Goal: Task Accomplishment & Management: Manage account settings

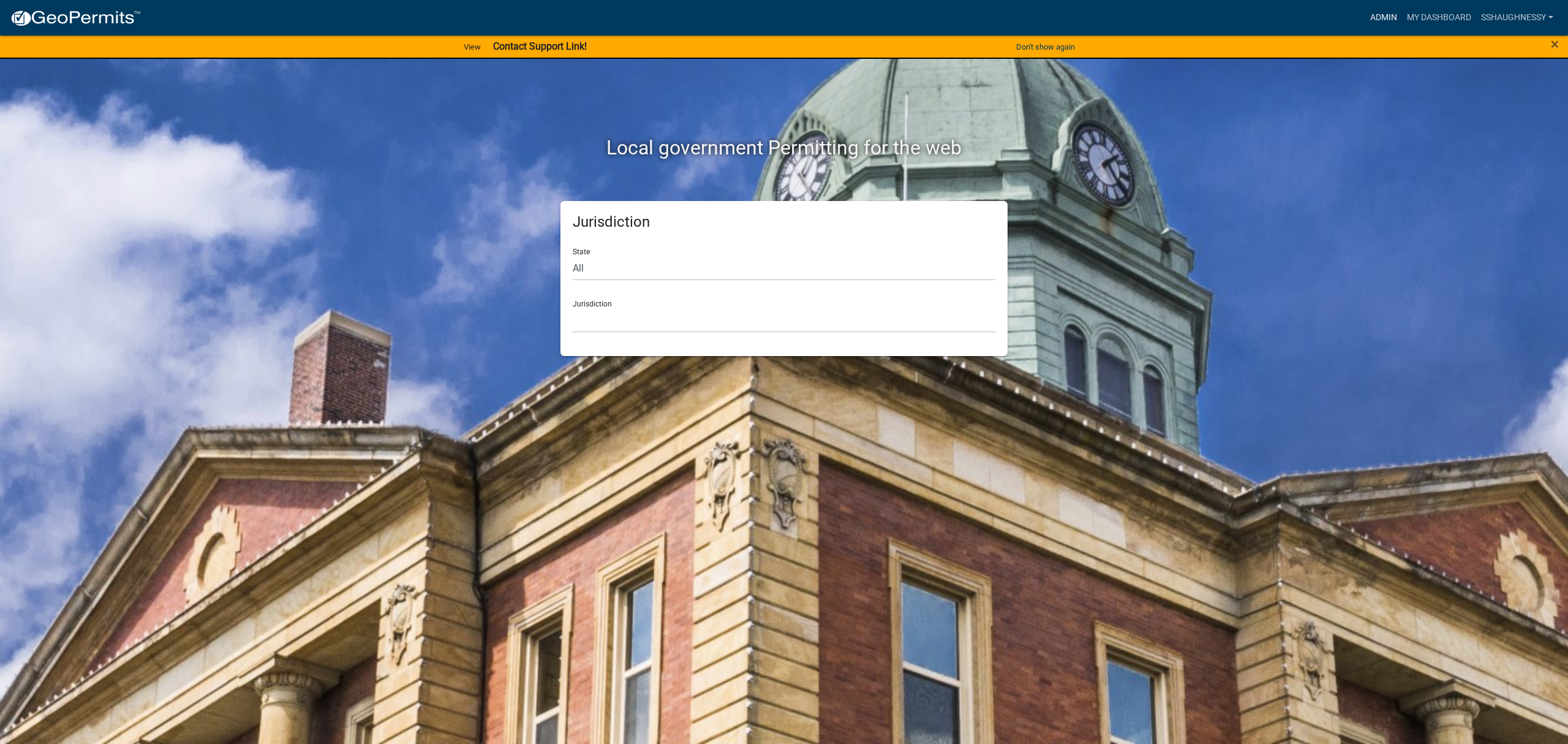
click at [1375, 15] on link "Admin" at bounding box center [1384, 17] width 37 height 23
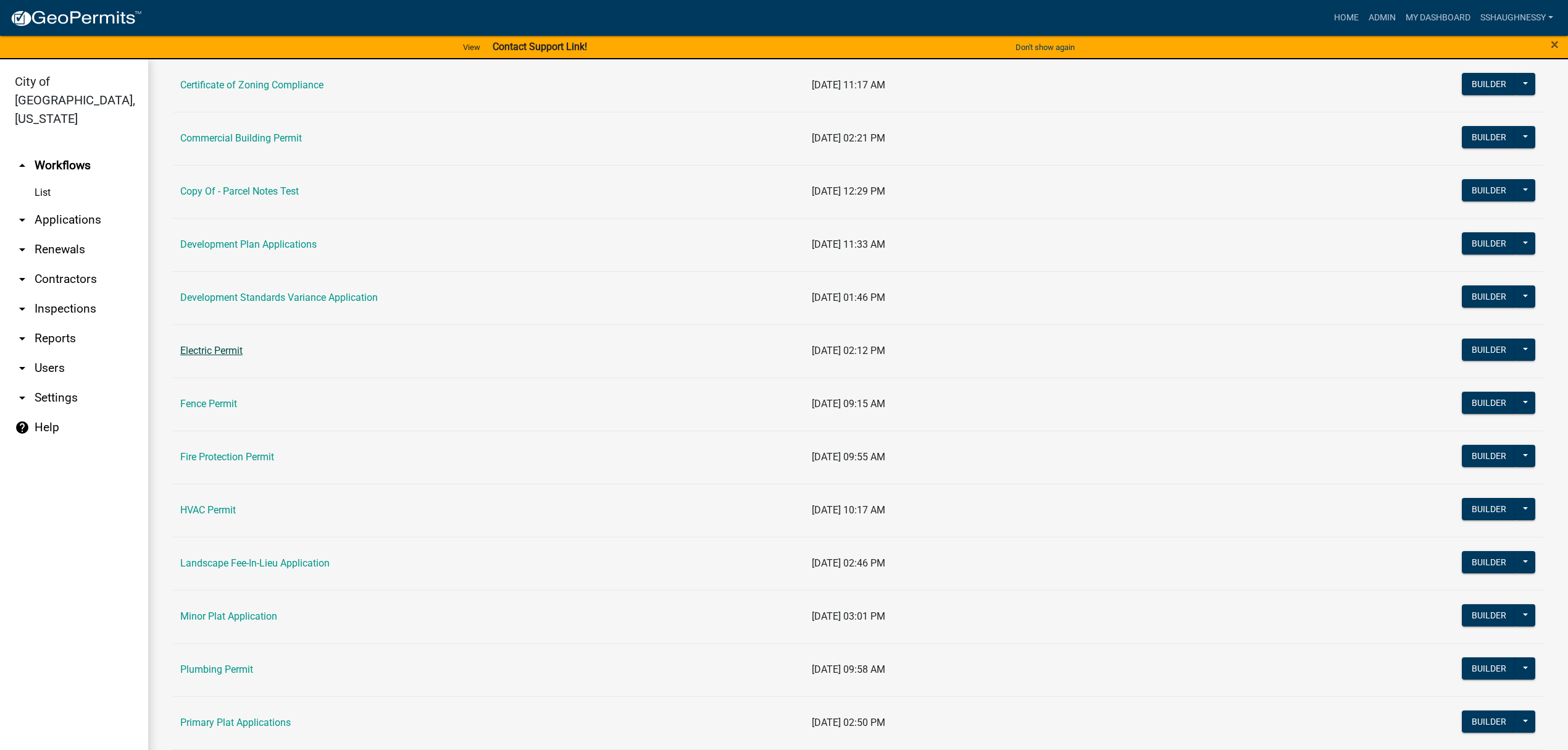
scroll to position [164, 0]
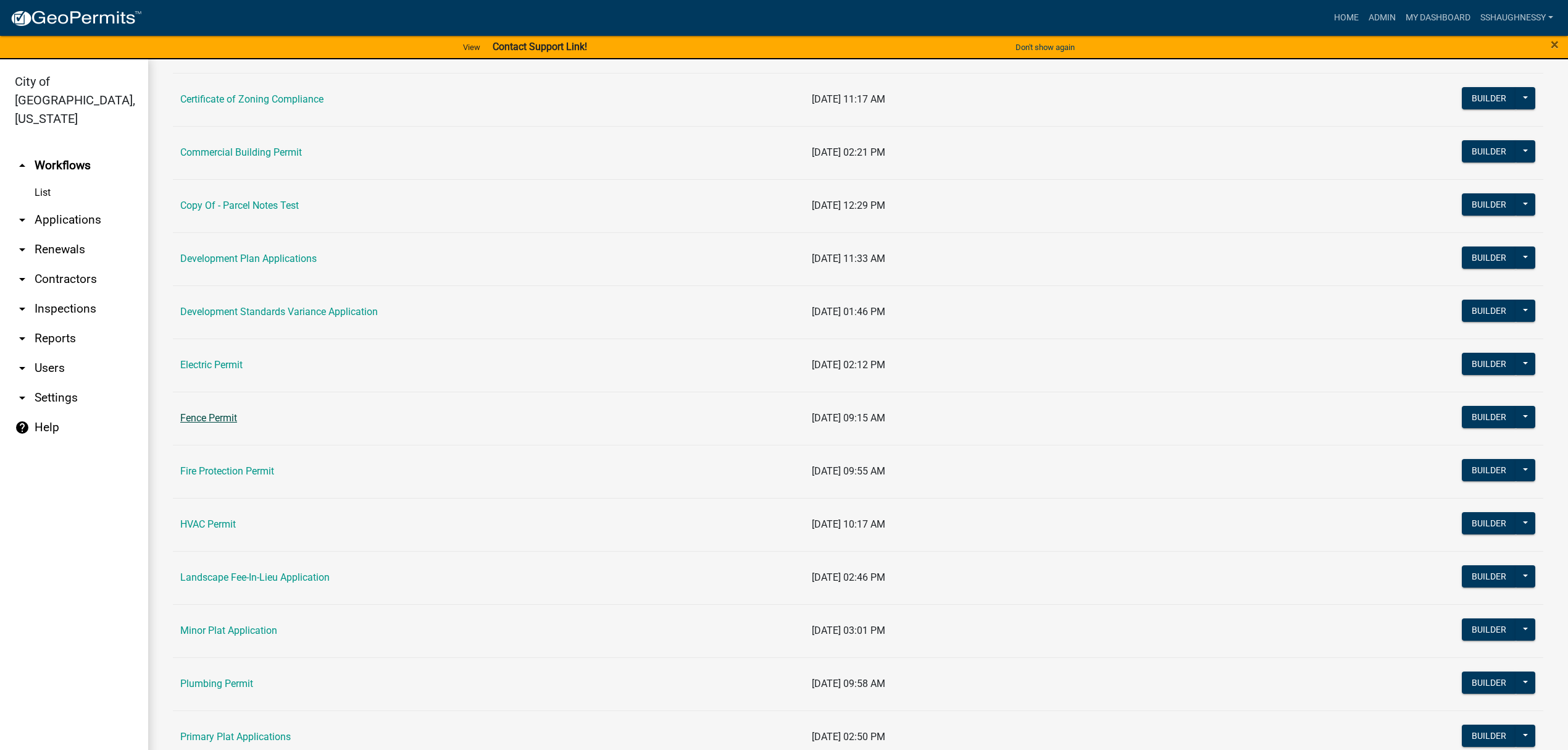
click at [210, 415] on link "Fence Permit" at bounding box center [208, 418] width 57 height 12
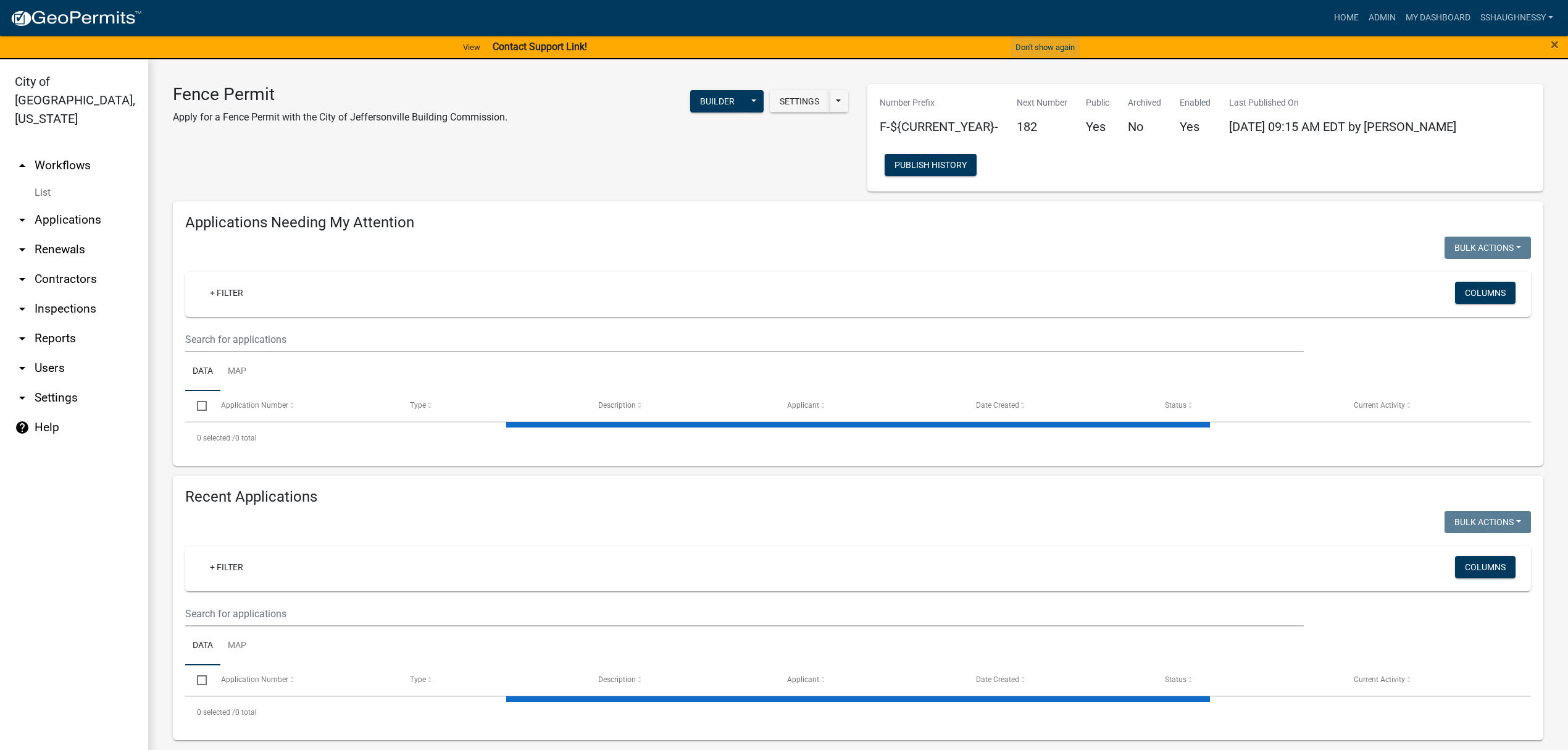
click at [1058, 48] on button "Don't show again" at bounding box center [1045, 46] width 69 height 20
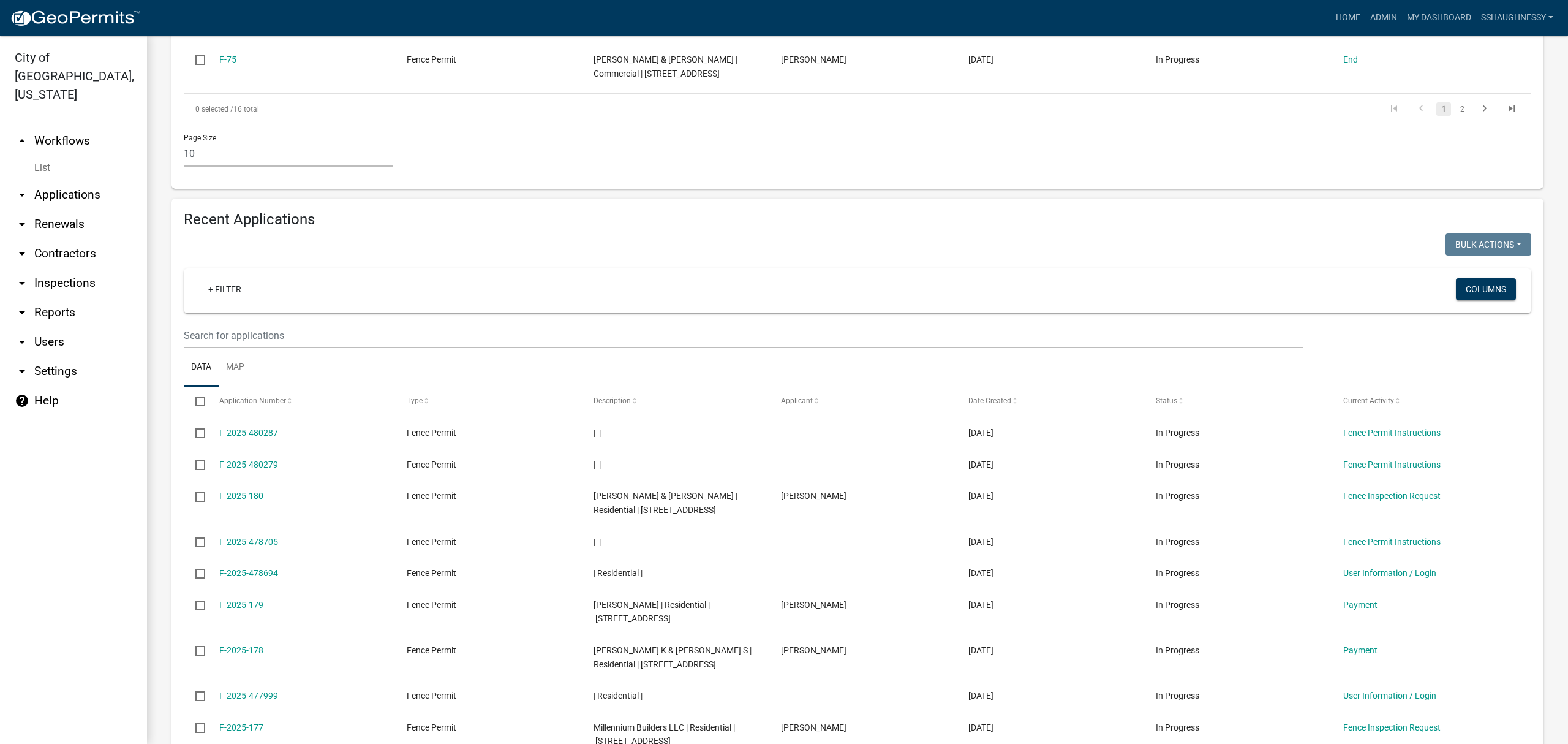
scroll to position [1027, 0]
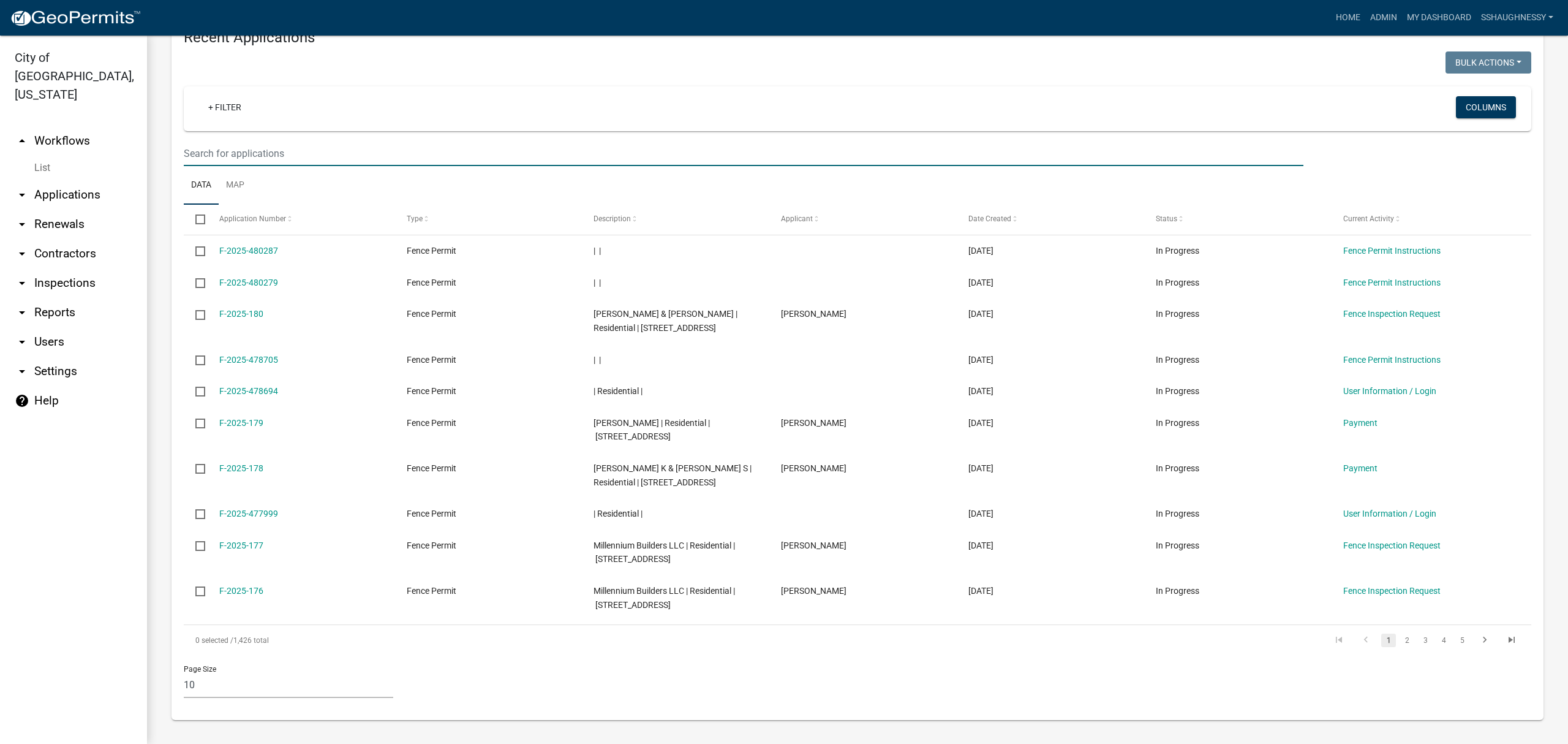
click at [439, 141] on input "text" at bounding box center [743, 153] width 1120 height 25
type input "utica-[GEOGRAPHIC_DATA]"
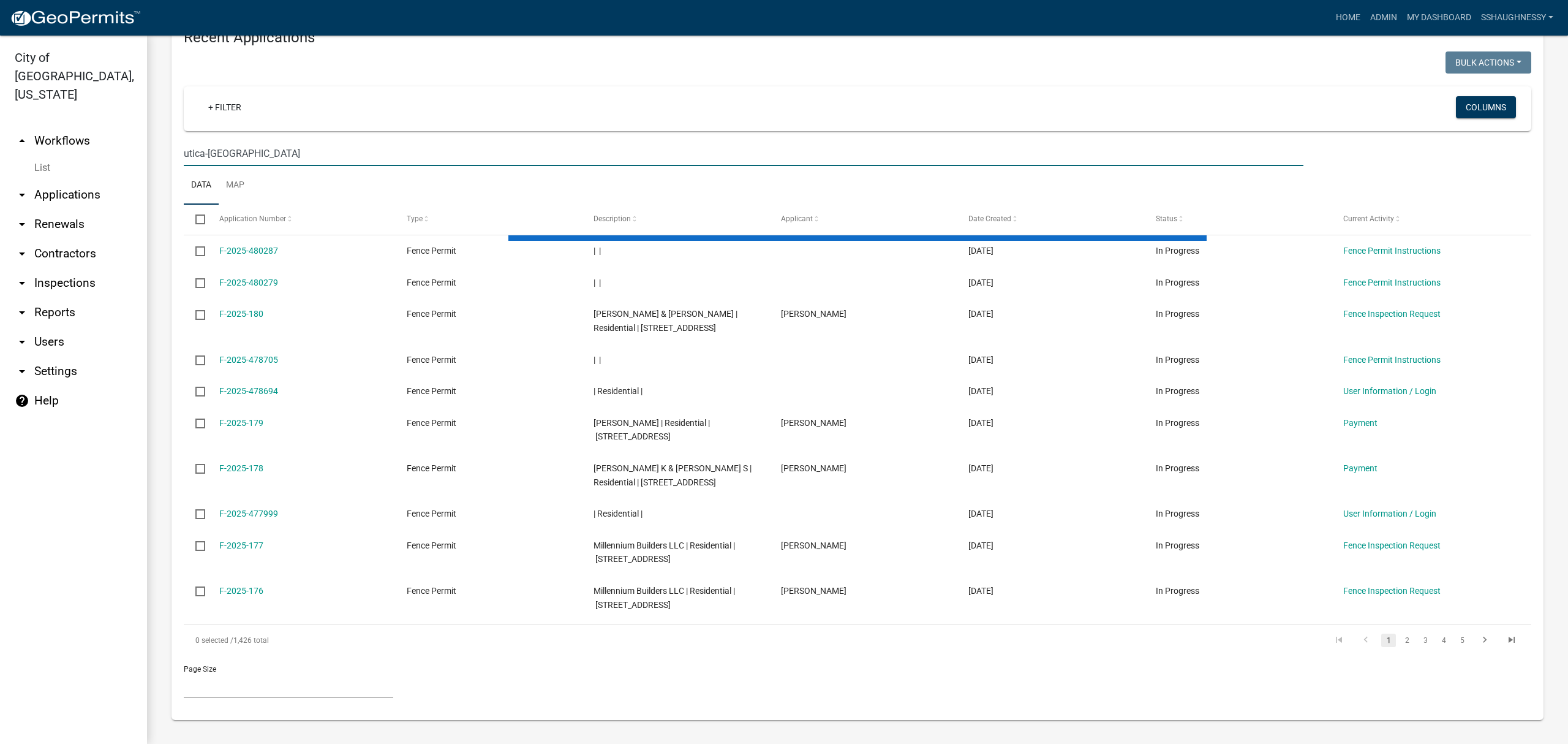
scroll to position [607, 0]
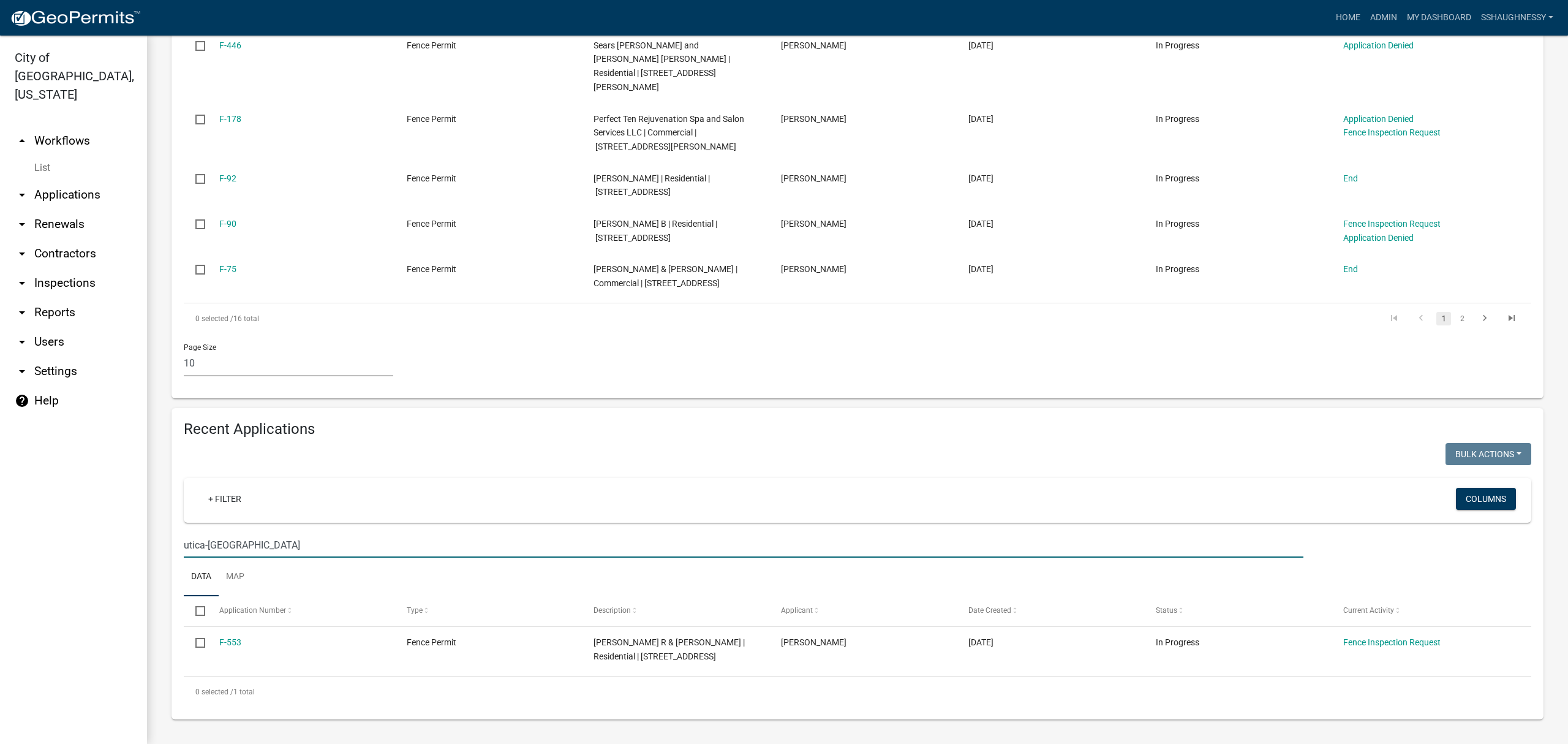
click at [387, 538] on input "utica-[GEOGRAPHIC_DATA]" at bounding box center [743, 545] width 1120 height 25
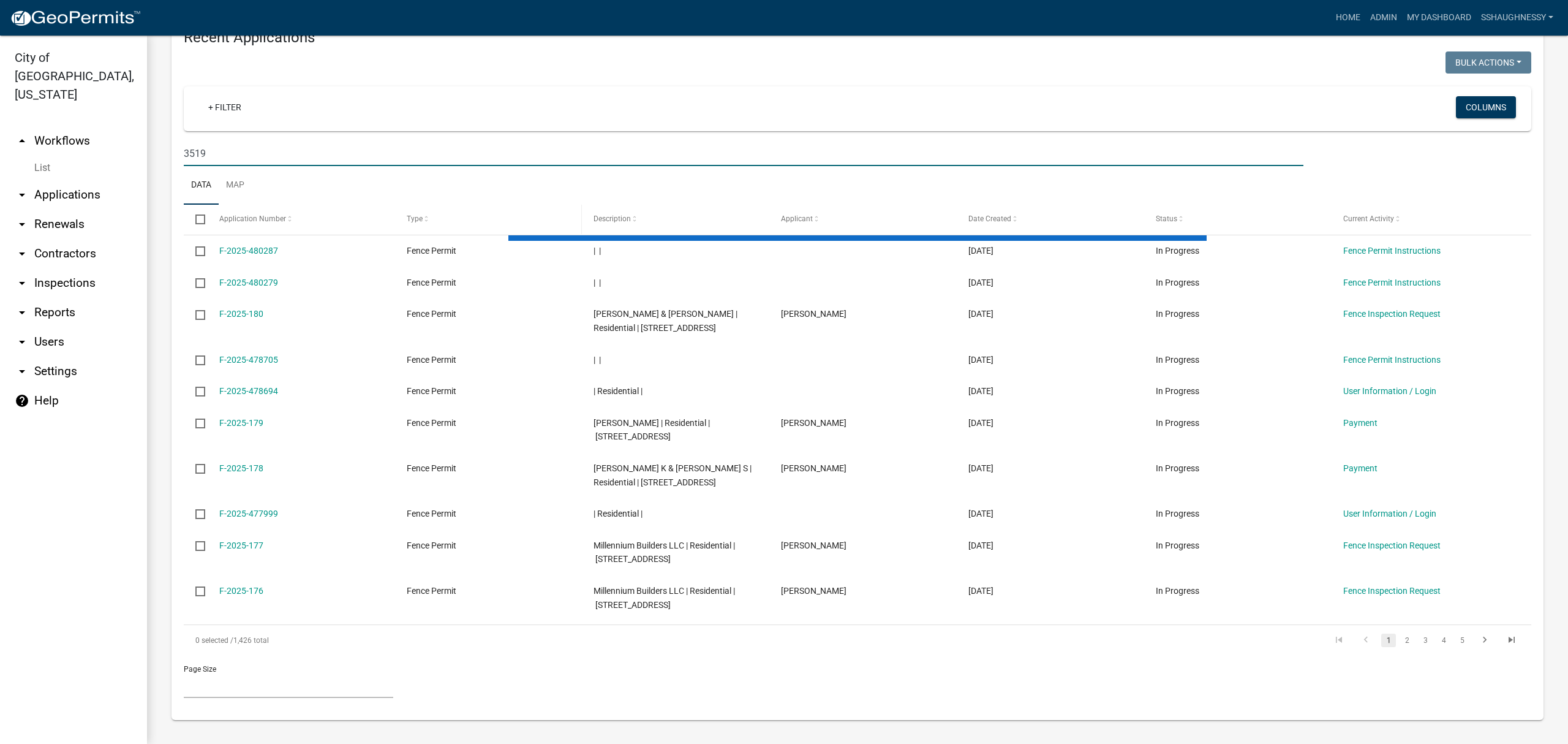
scroll to position [621, 0]
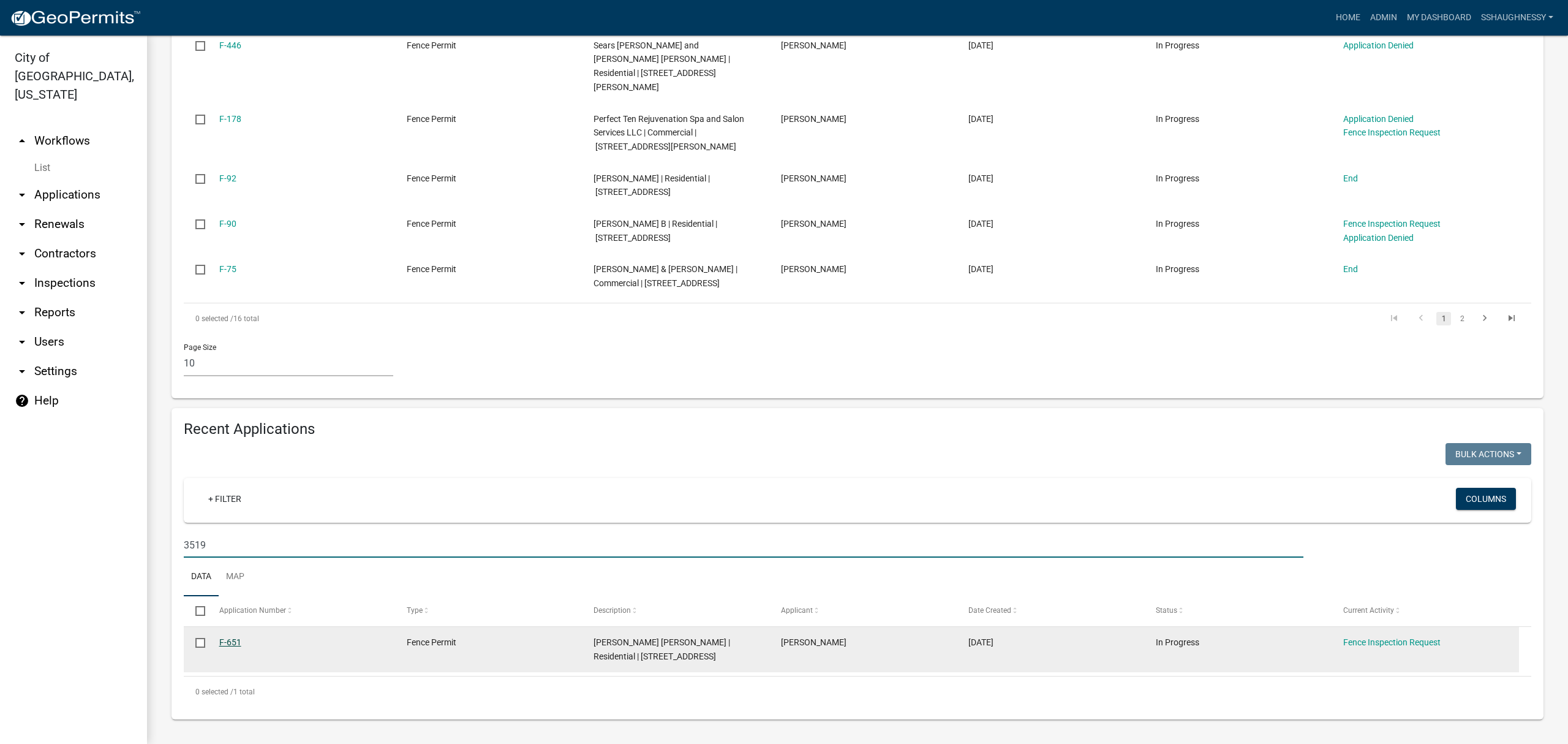
type input "3519"
click at [229, 637] on link "F-651" at bounding box center [230, 642] width 22 height 10
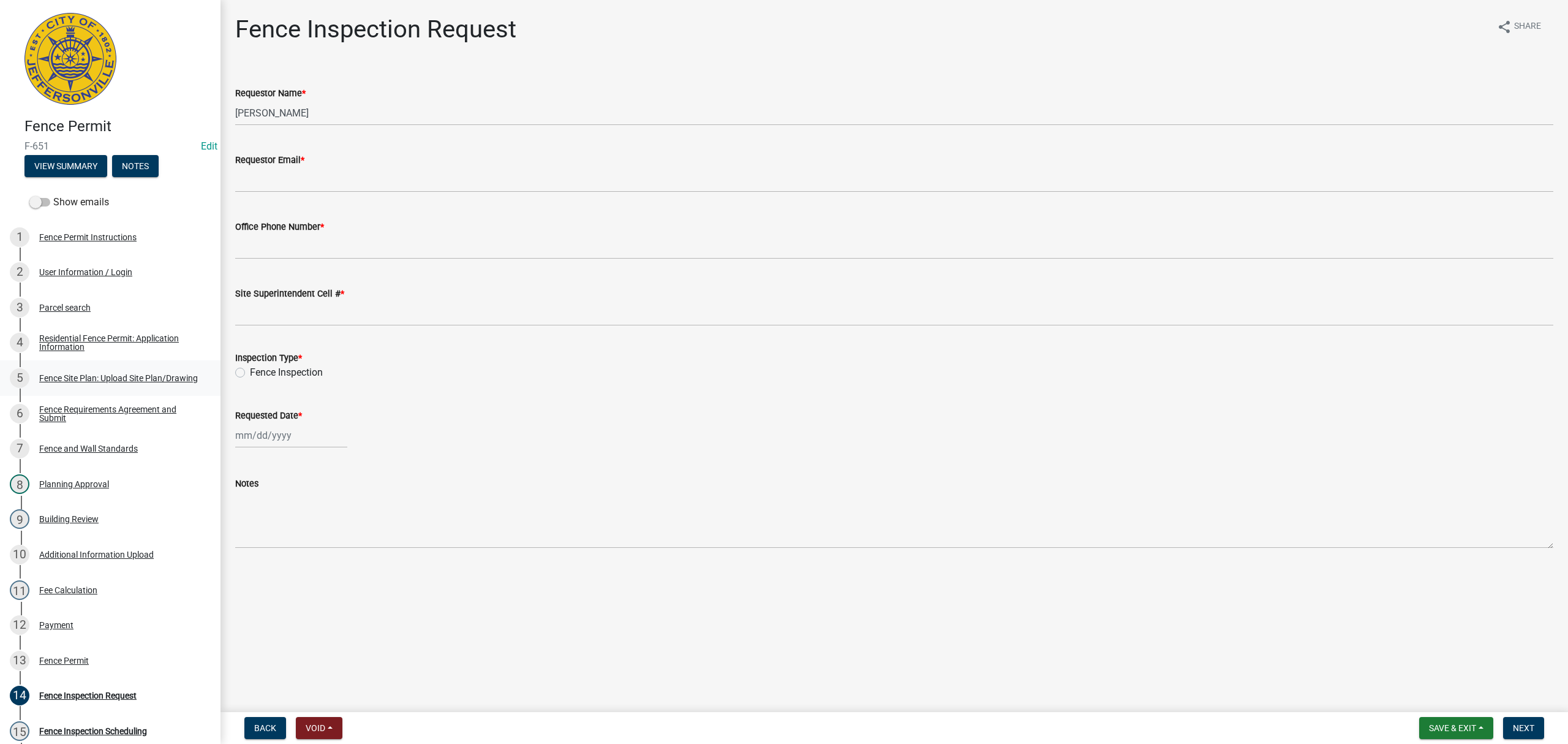
click at [121, 374] on div "Fence Site Plan: Upload Site Plan/Drawing" at bounding box center [118, 378] width 159 height 9
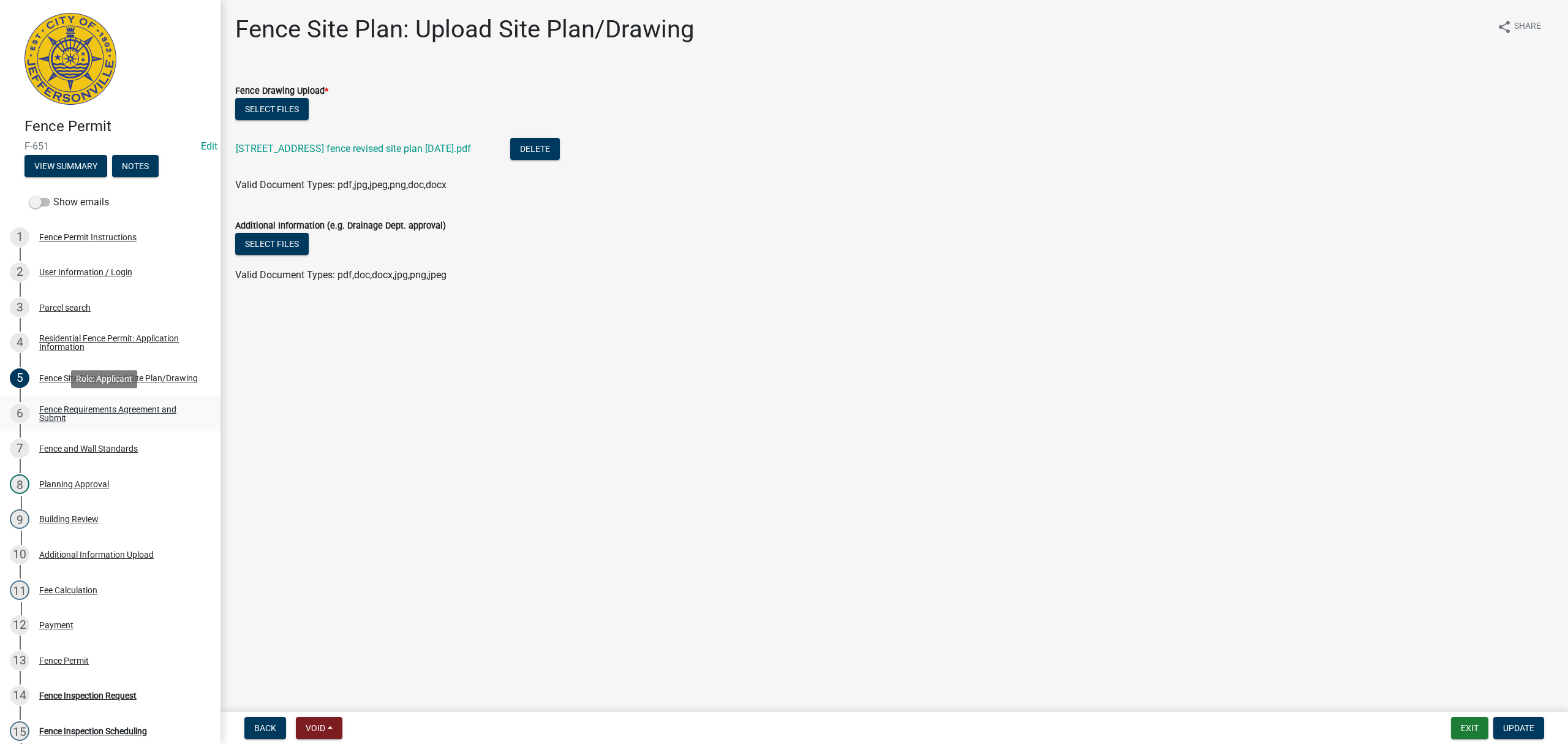
click at [128, 405] on div "Fence Requirements Agreement and Submit" at bounding box center [120, 414] width 162 height 17
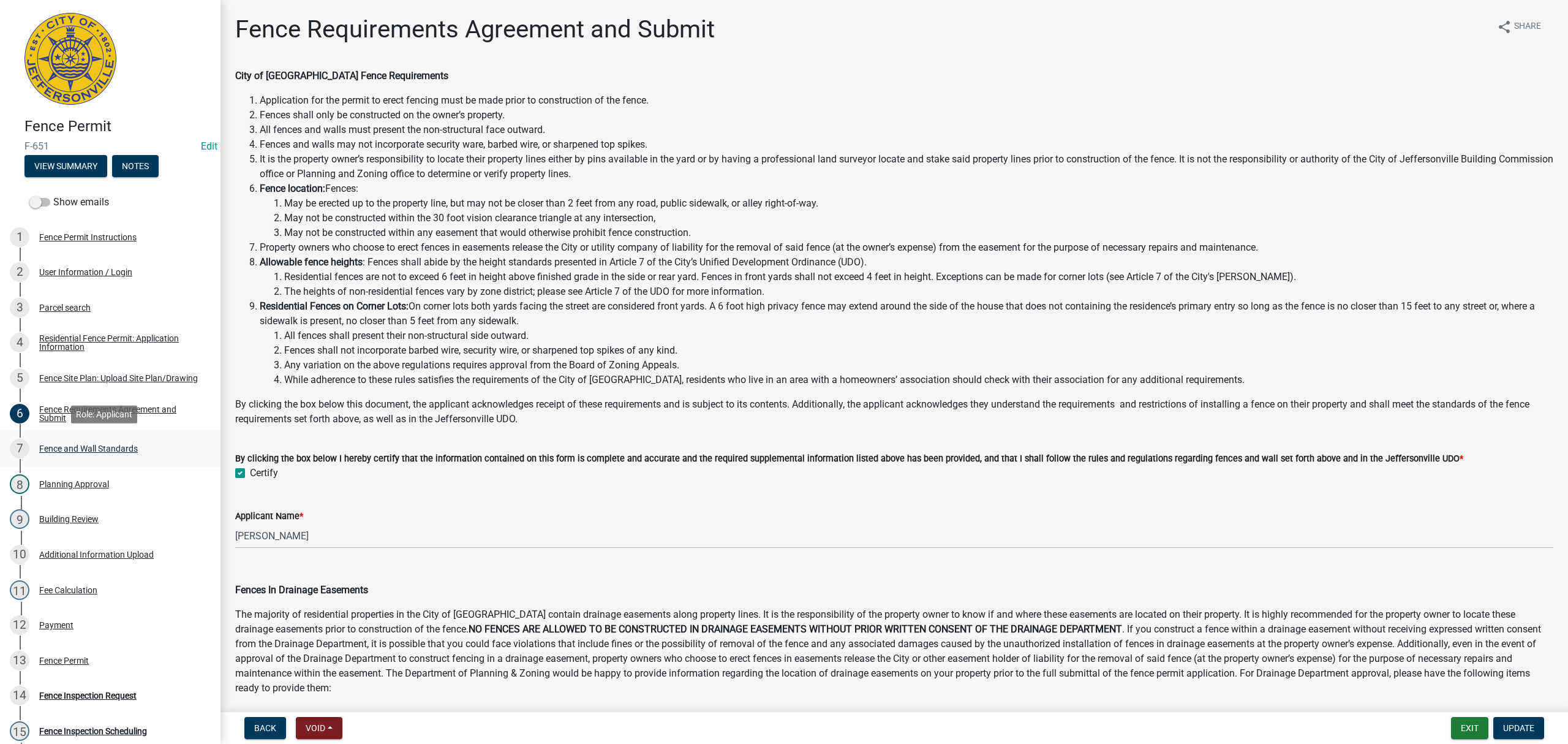
click at [128, 447] on div "Fence and Wall Standards" at bounding box center [88, 448] width 98 height 9
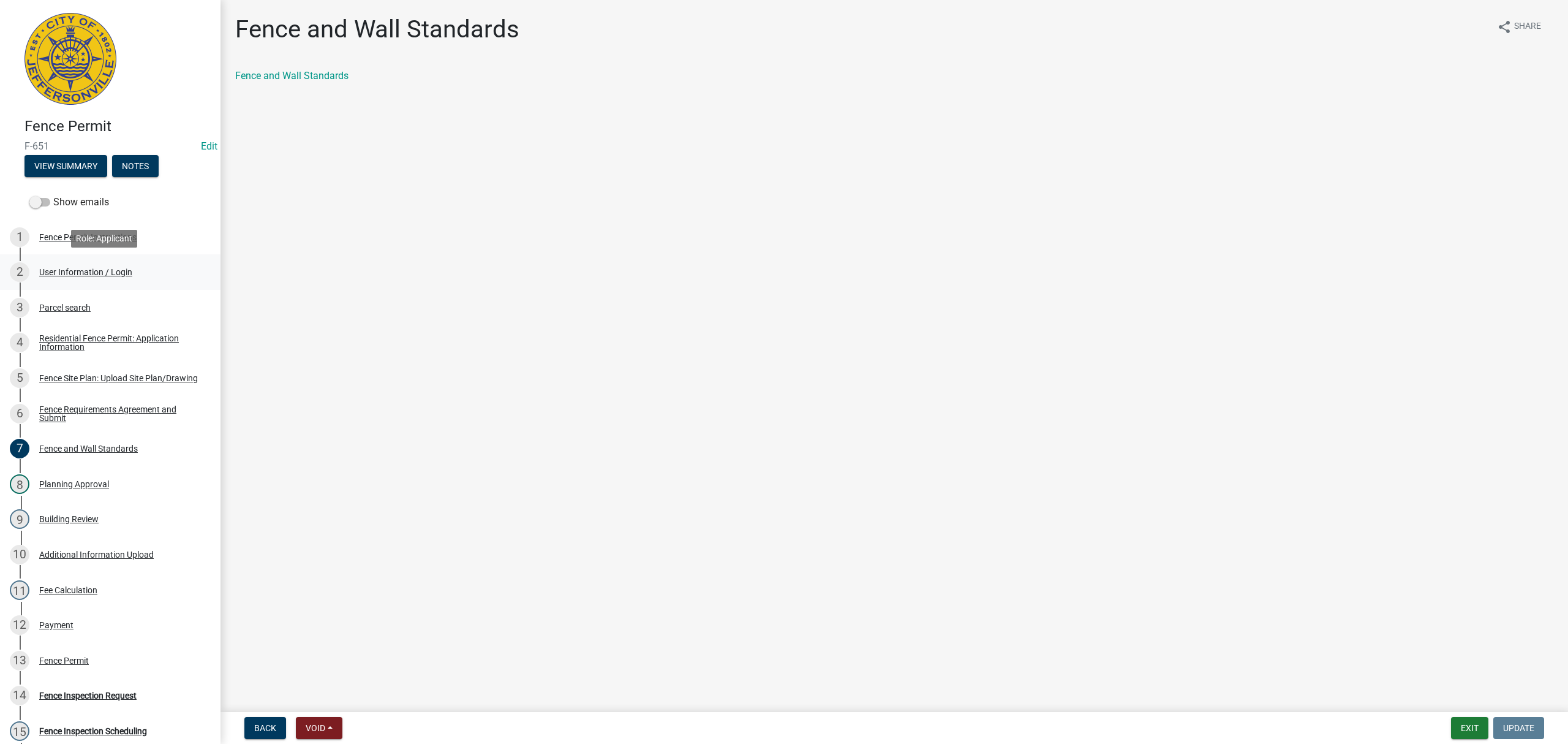
click at [118, 262] on div "2 User Information / Login" at bounding box center [105, 272] width 191 height 20
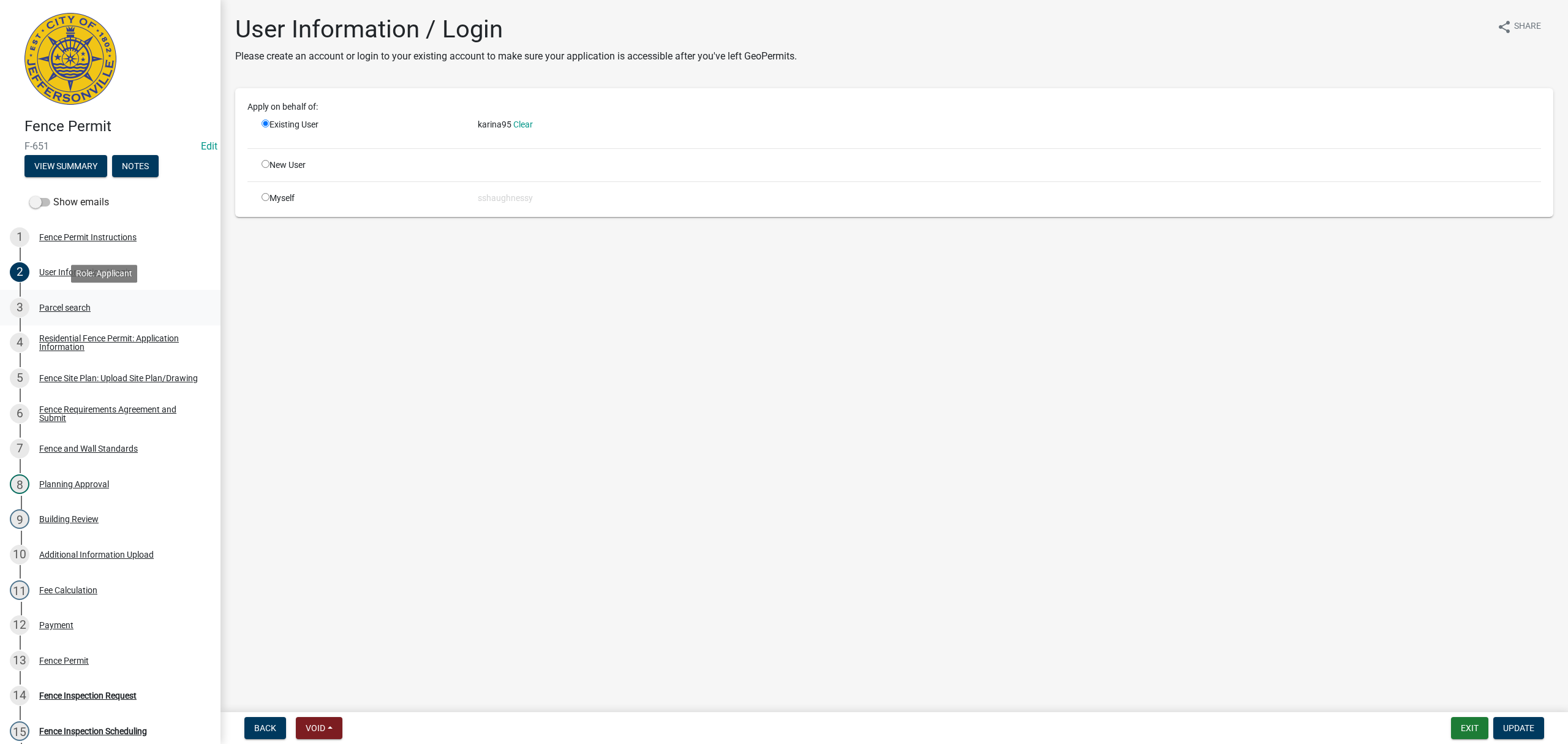
click at [131, 295] on link "3 Parcel search" at bounding box center [110, 307] width 221 height 36
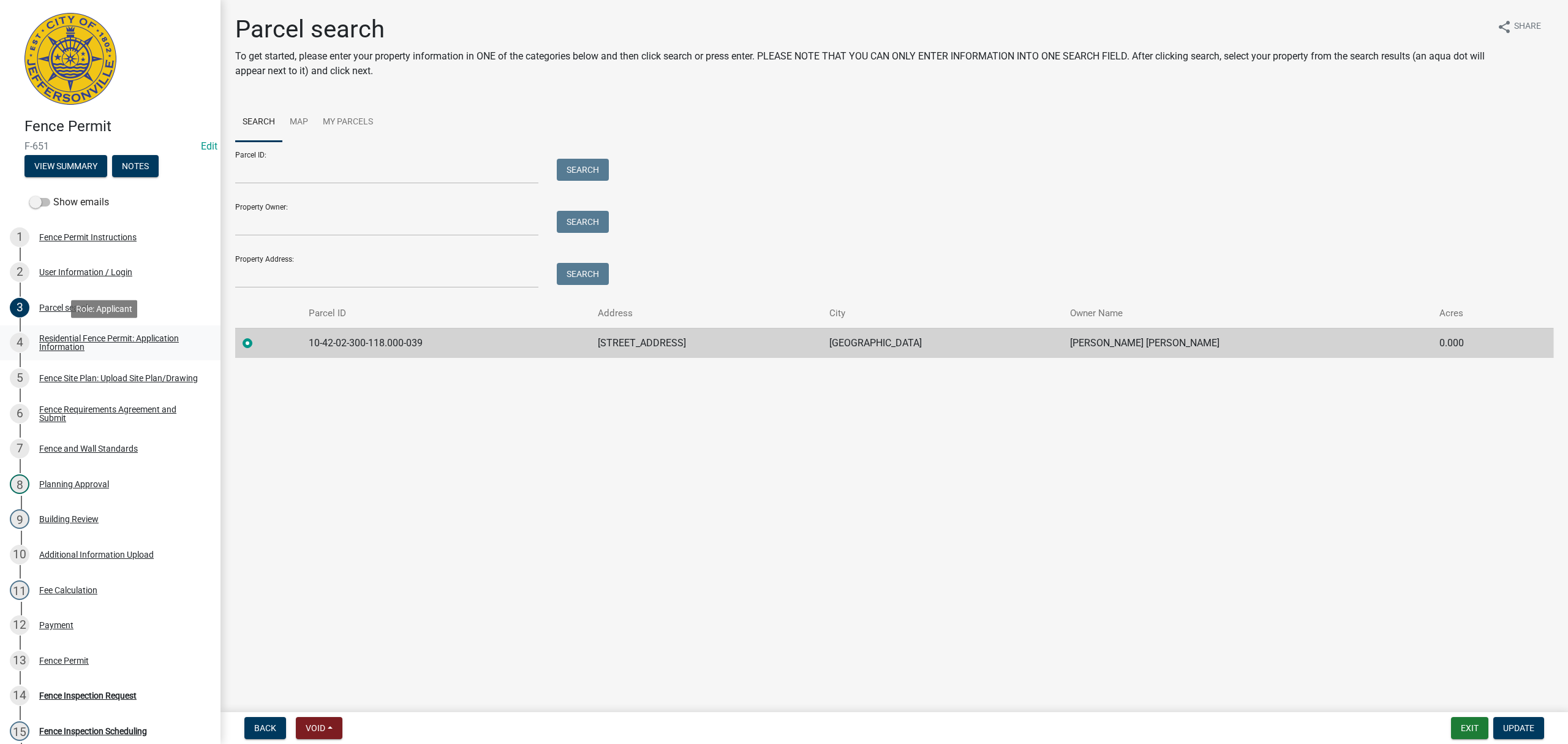
click at [133, 341] on div "Residential Fence Permit: Application Information" at bounding box center [120, 343] width 162 height 17
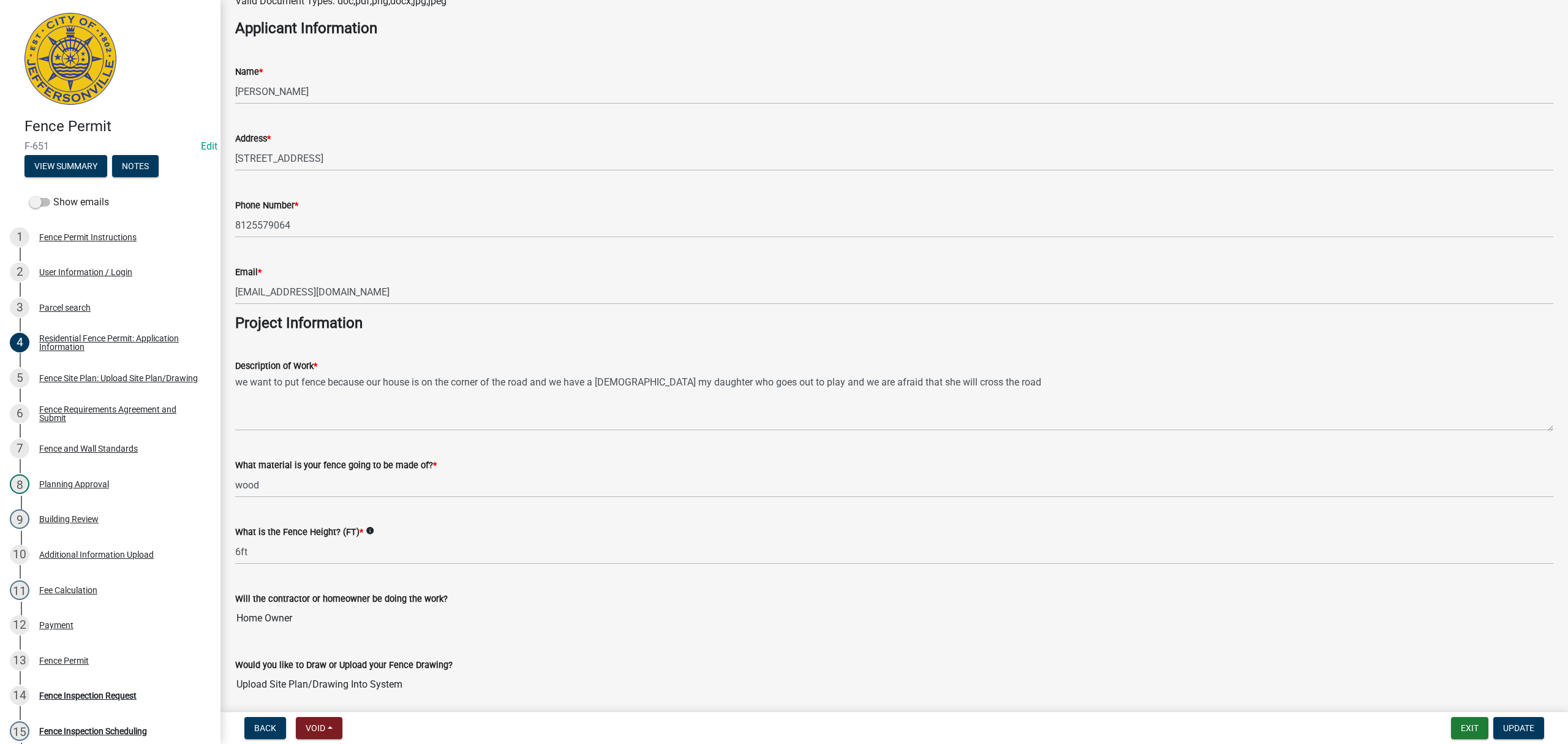
scroll to position [893, 0]
